Goal: Task Accomplishment & Management: Manage account settings

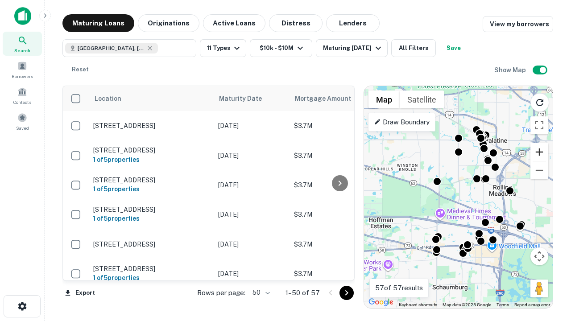
click at [539, 152] on button "Zoom in" at bounding box center [539, 152] width 18 height 18
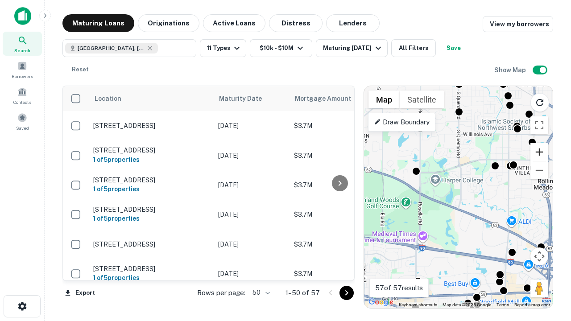
click at [539, 152] on button "Zoom in" at bounding box center [539, 152] width 18 height 18
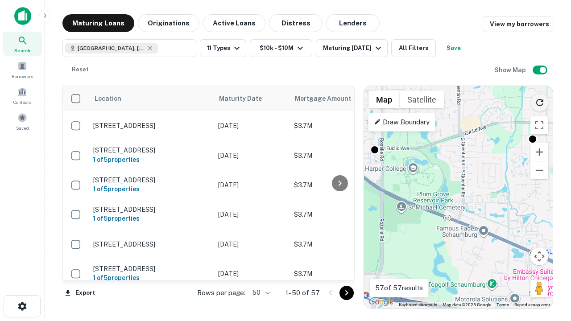
click at [539, 101] on icon "Reload search area" at bounding box center [539, 102] width 11 height 11
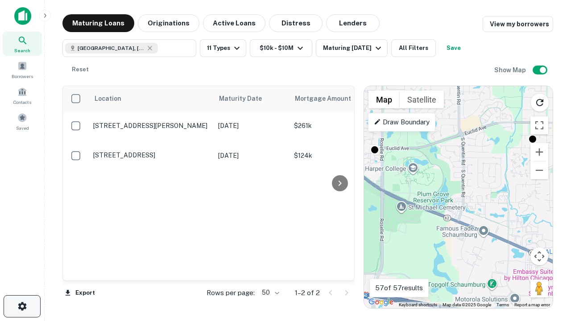
click at [22, 306] on icon "button" at bounding box center [22, 306] width 11 height 11
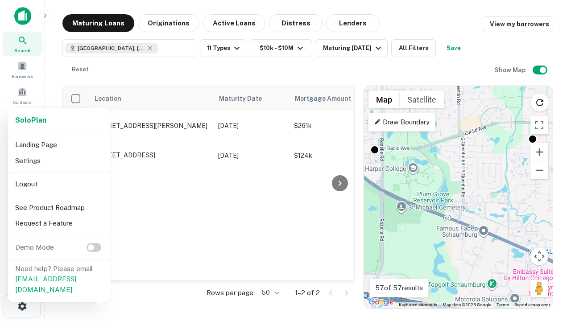
click at [59, 184] on li "Logout" at bounding box center [59, 184] width 95 height 16
